Goal: Find specific page/section

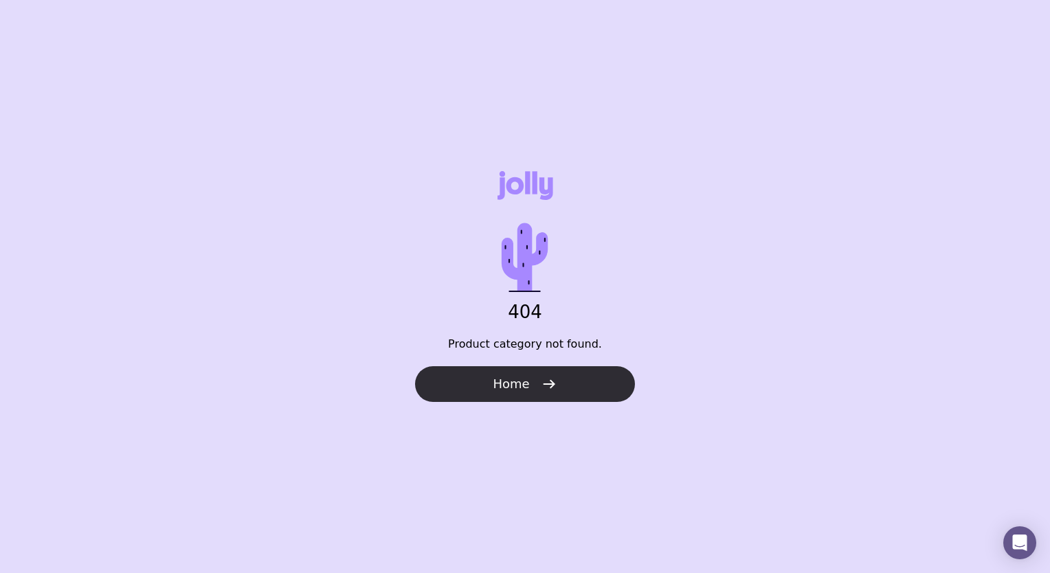
click at [540, 366] on div "404 Product category not found. Home" at bounding box center [525, 286] width 1050 height 573
click at [541, 385] on icon "button" at bounding box center [549, 384] width 16 height 16
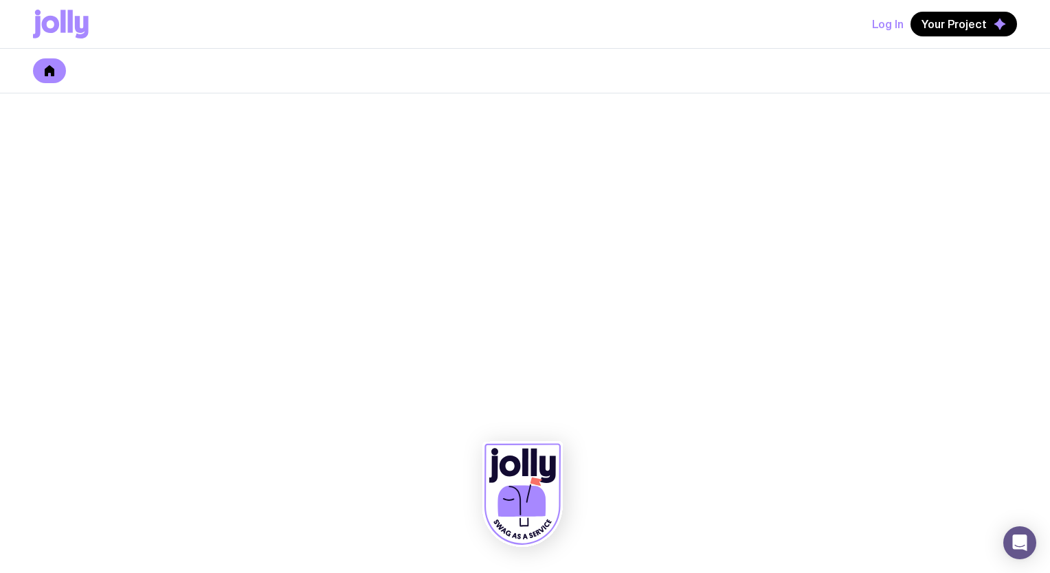
click at [46, 24] on icon at bounding box center [51, 24] width 18 height 17
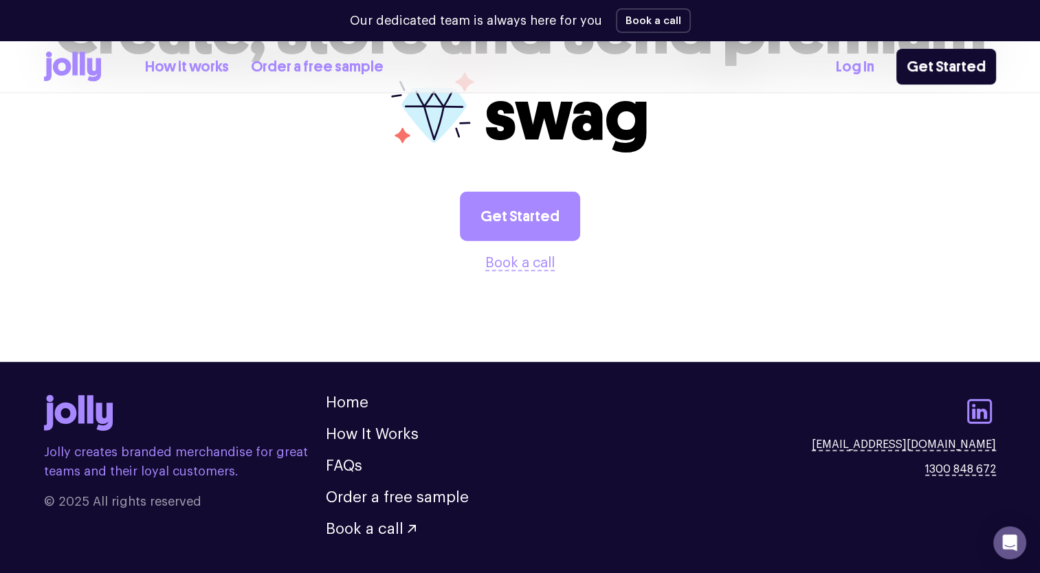
scroll to position [3778, 0]
